Goal: Download file/media

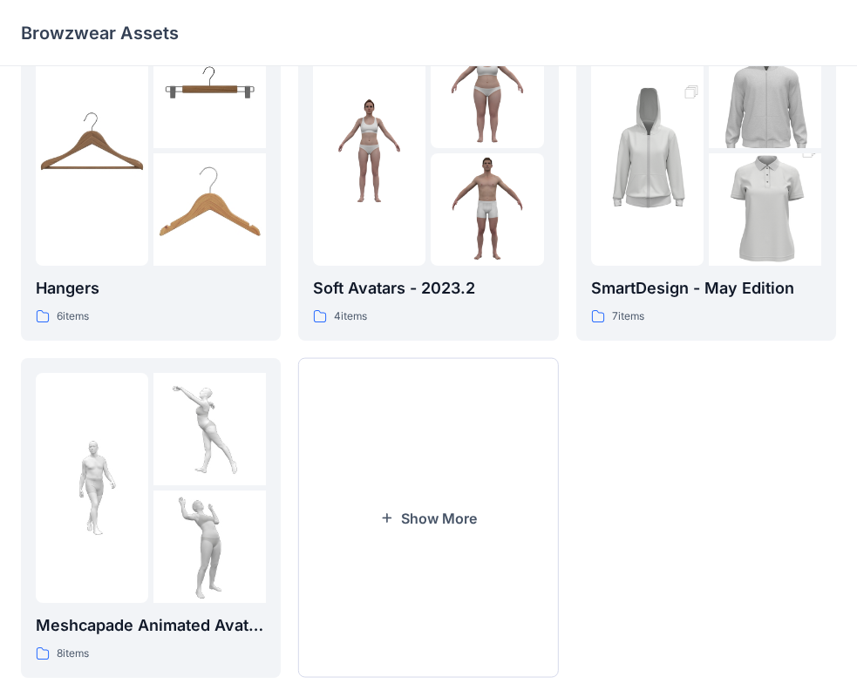
scroll to position [433, 0]
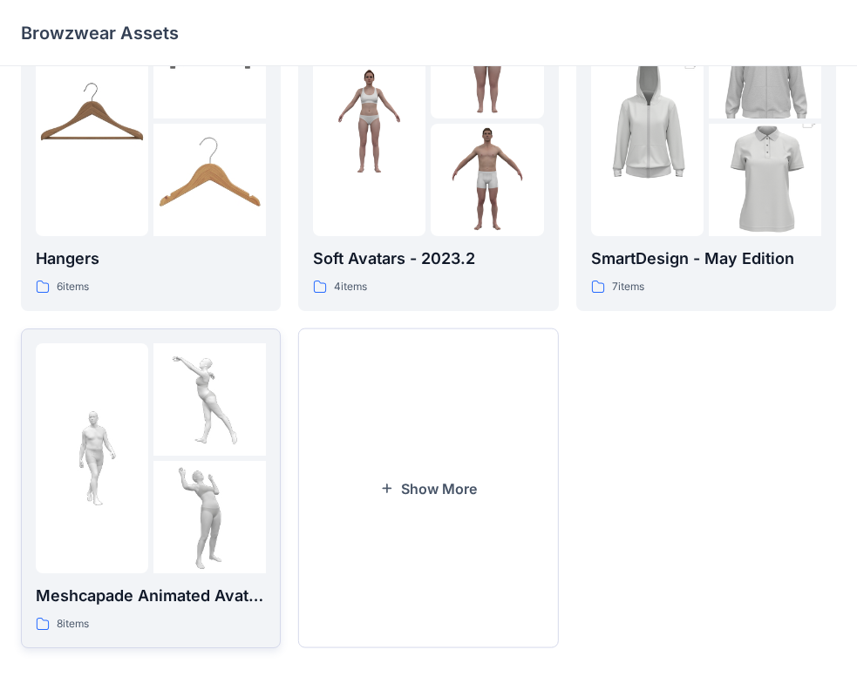
click at [132, 609] on div "Meshcapade Animated Avatars 8 items" at bounding box center [151, 609] width 230 height 50
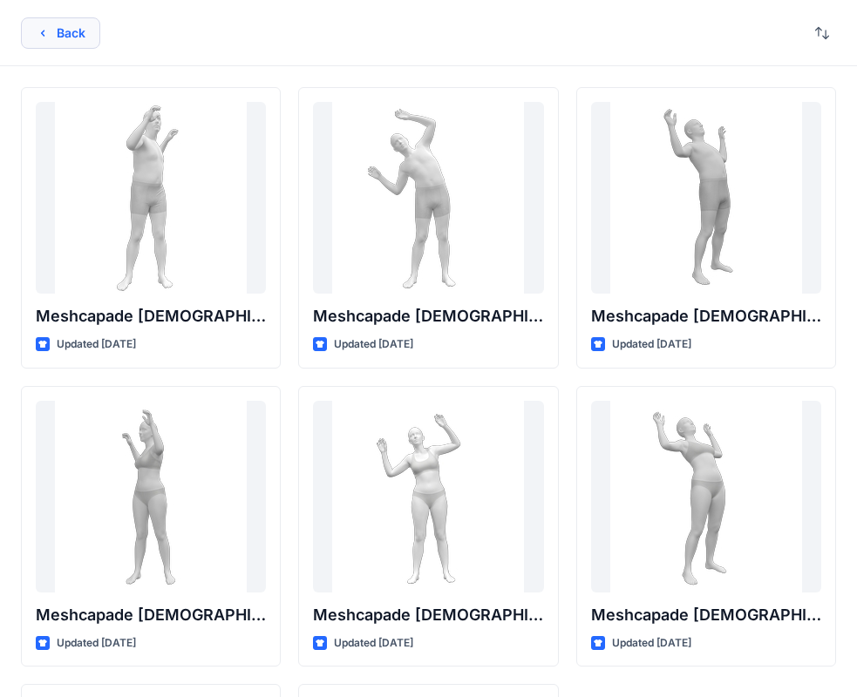
click at [79, 31] on button "Back" at bounding box center [60, 32] width 79 height 31
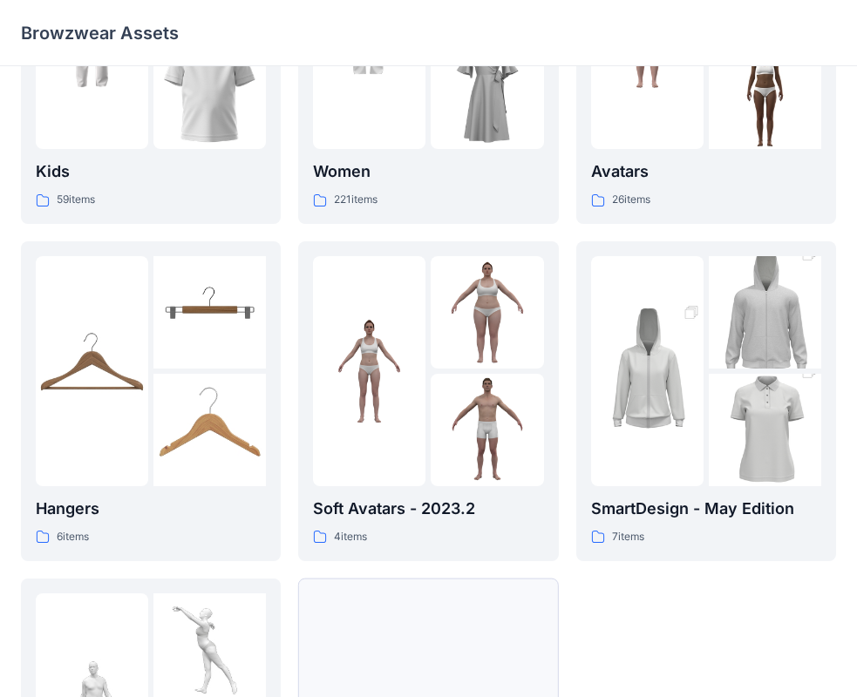
scroll to position [433, 0]
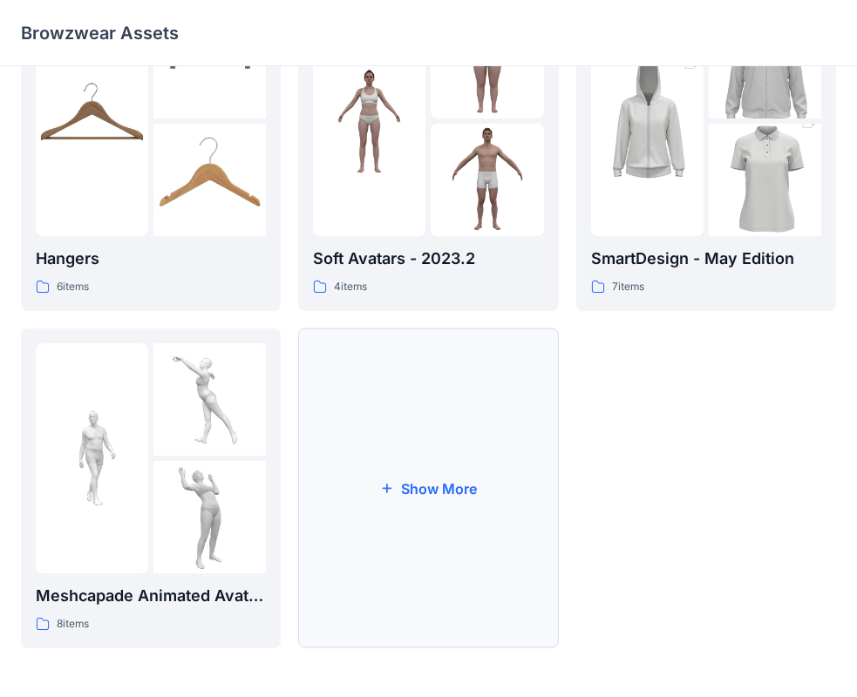
click at [499, 401] on button "Show More" at bounding box center [428, 489] width 260 height 320
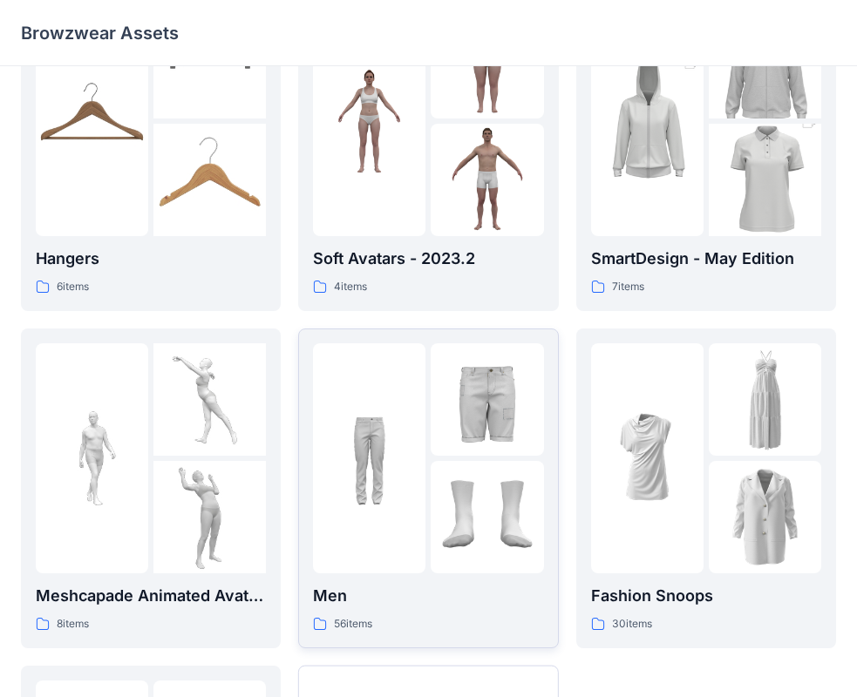
click at [474, 421] on img at bounding box center [487, 399] width 112 height 112
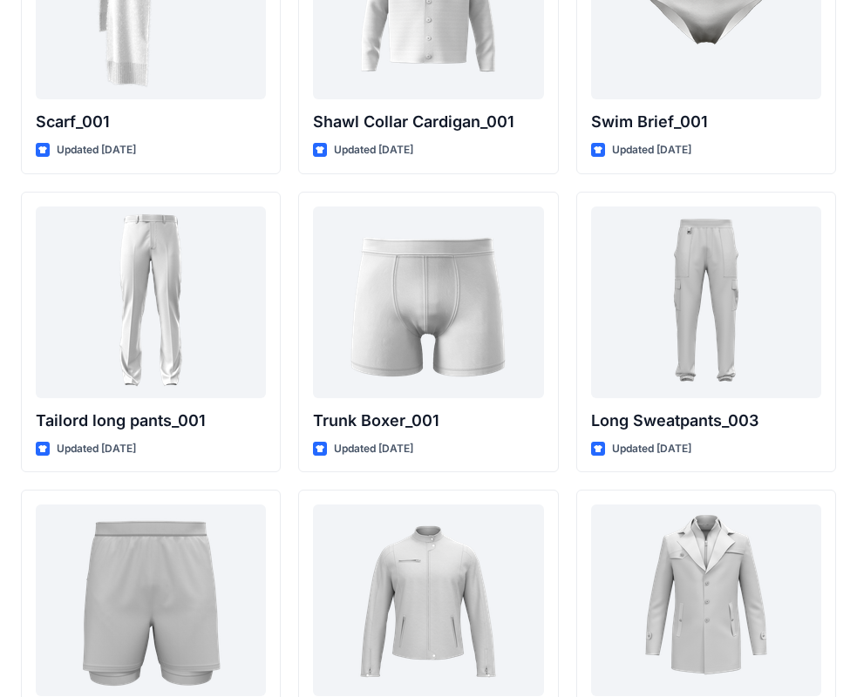
scroll to position [4086, 0]
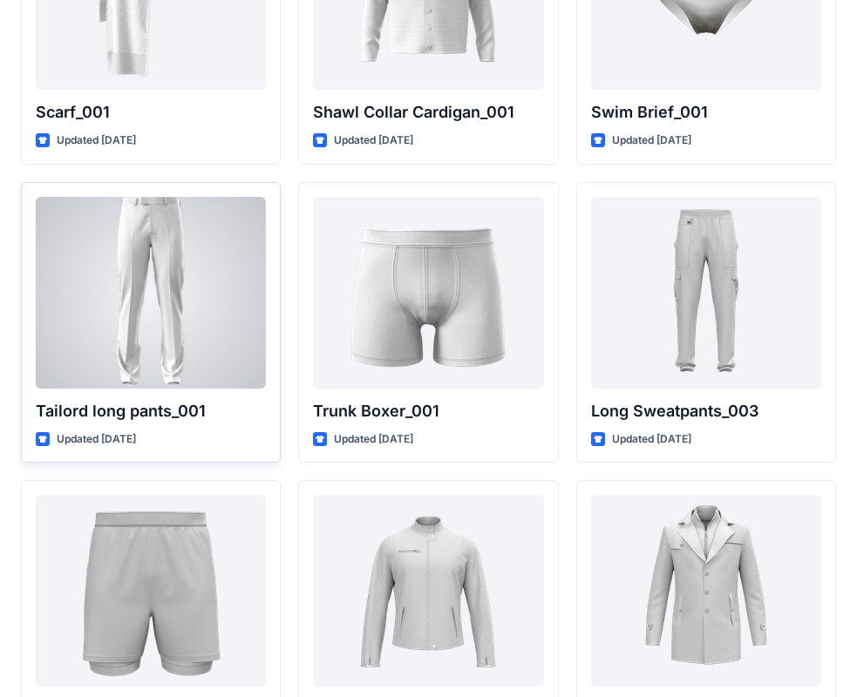
click at [135, 319] on div at bounding box center [151, 293] width 230 height 192
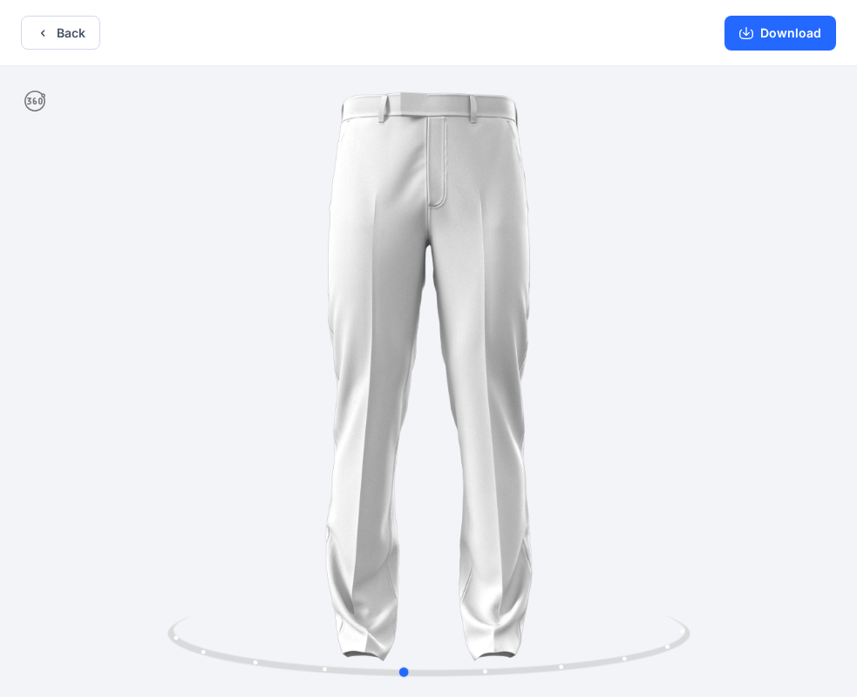
drag, startPoint x: 554, startPoint y: 353, endPoint x: 545, endPoint y: 373, distance: 21.9
click at [545, 373] on div at bounding box center [428, 383] width 857 height 635
click at [787, 40] on button "Download" at bounding box center [780, 33] width 112 height 35
